Goal: Find specific page/section

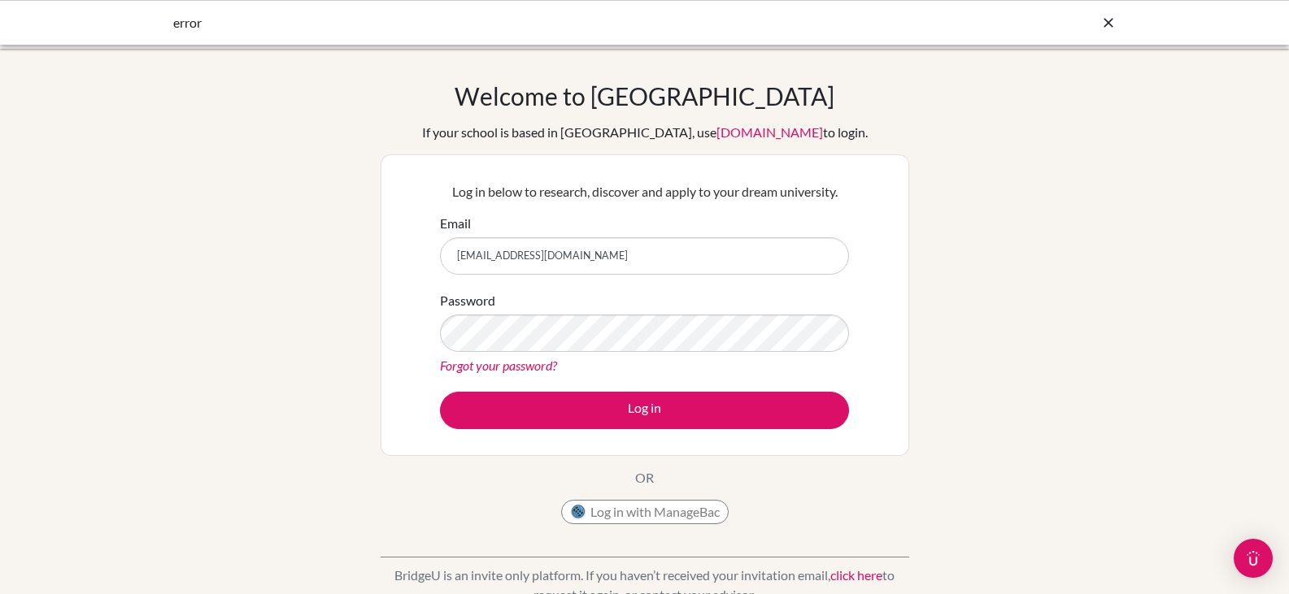
click at [564, 263] on input "stauffgj@gmail.com" at bounding box center [644, 255] width 409 height 37
type input "gstauffacher@uas.edu.uy"
click at [440, 392] on button "Log in" at bounding box center [644, 410] width 409 height 37
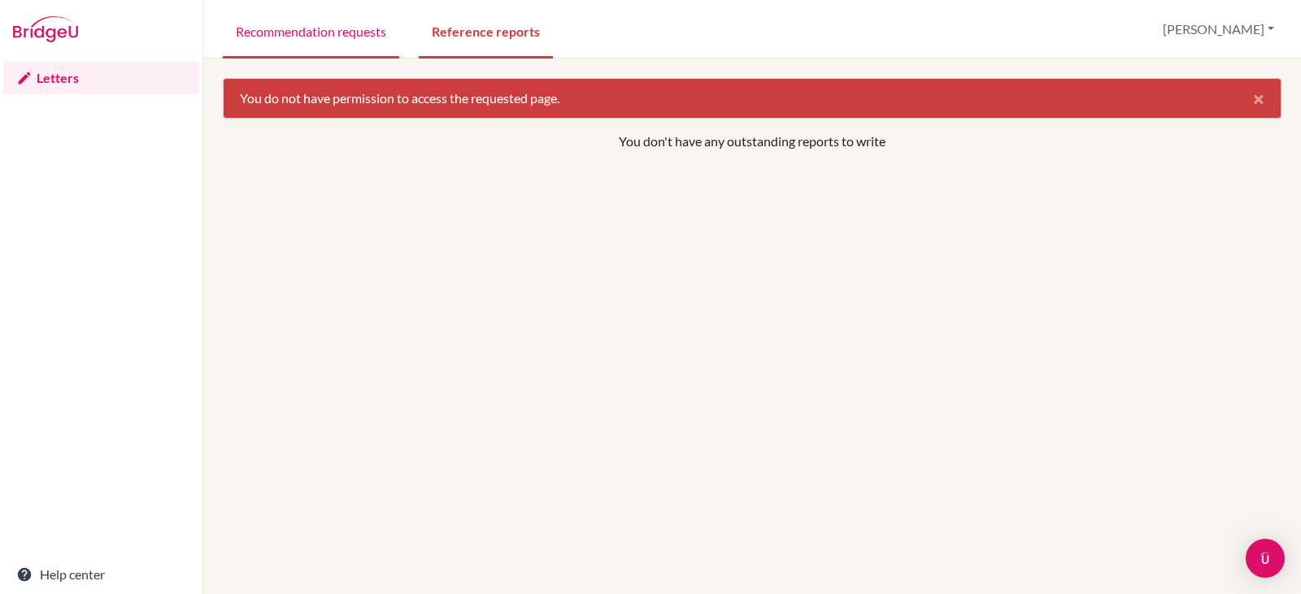
click at [296, 33] on link "Recommendation requests" at bounding box center [311, 30] width 176 height 56
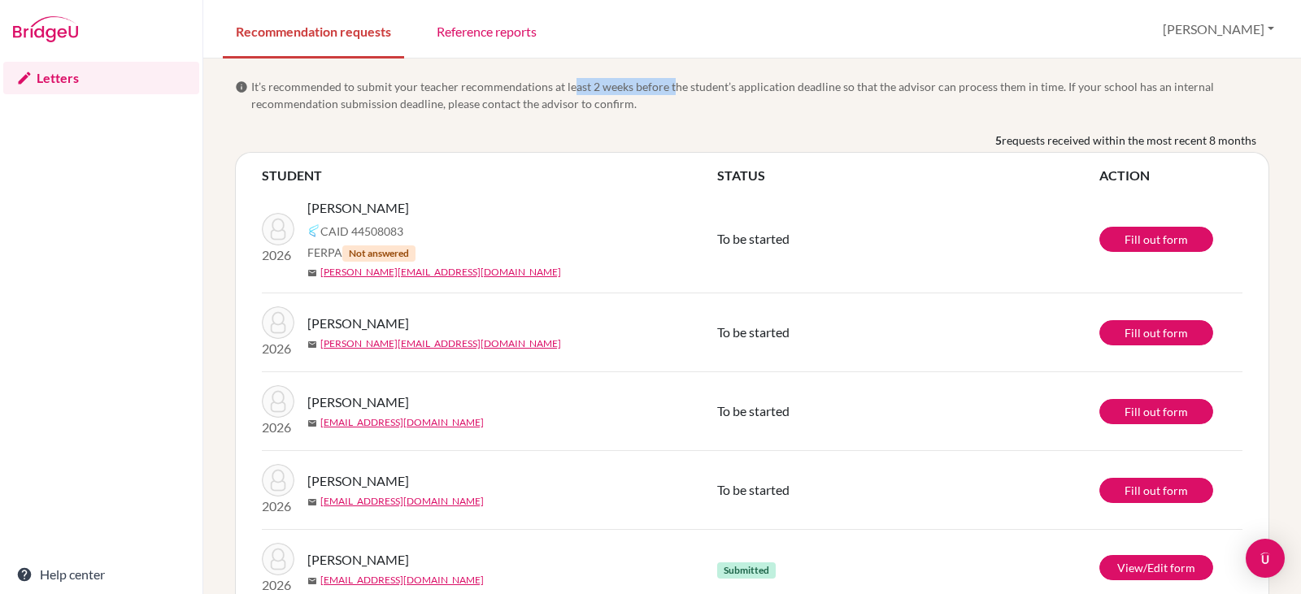
drag, startPoint x: 572, startPoint y: 87, endPoint x: 677, endPoint y: 95, distance: 105.2
click at [676, 95] on span "It’s recommended to submit your teacher recommendations at least 2 weeks before…" at bounding box center [760, 95] width 1018 height 34
click at [692, 126] on div "info It’s recommended to submit your teacher recommendations at least 2 weeks b…" at bounding box center [752, 350] width 1059 height 544
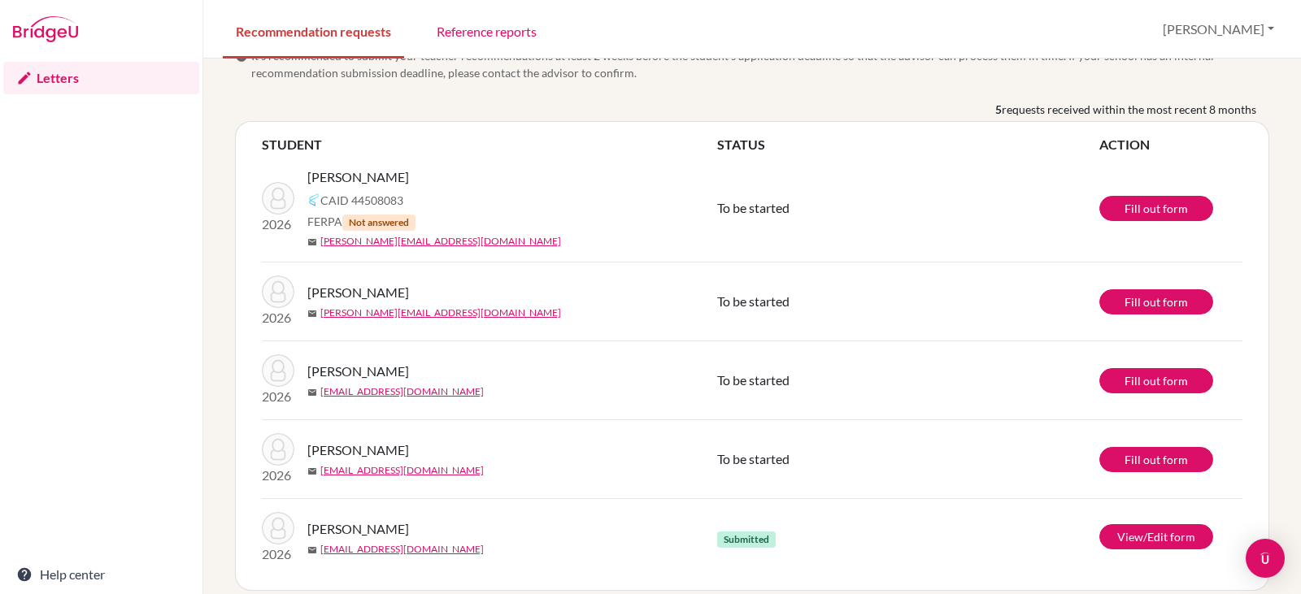
scroll to position [47, 0]
